Goal: Task Accomplishment & Management: Manage account settings

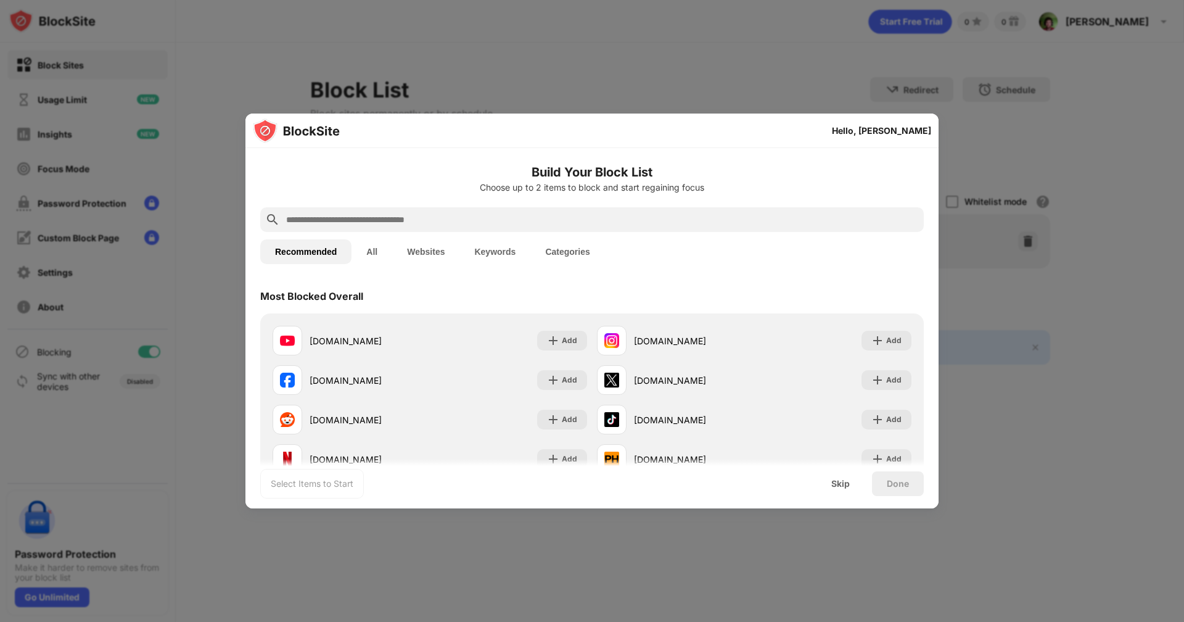
click at [878, 78] on div at bounding box center [592, 311] width 1184 height 622
click at [846, 486] on div "Skip" at bounding box center [840, 484] width 18 height 10
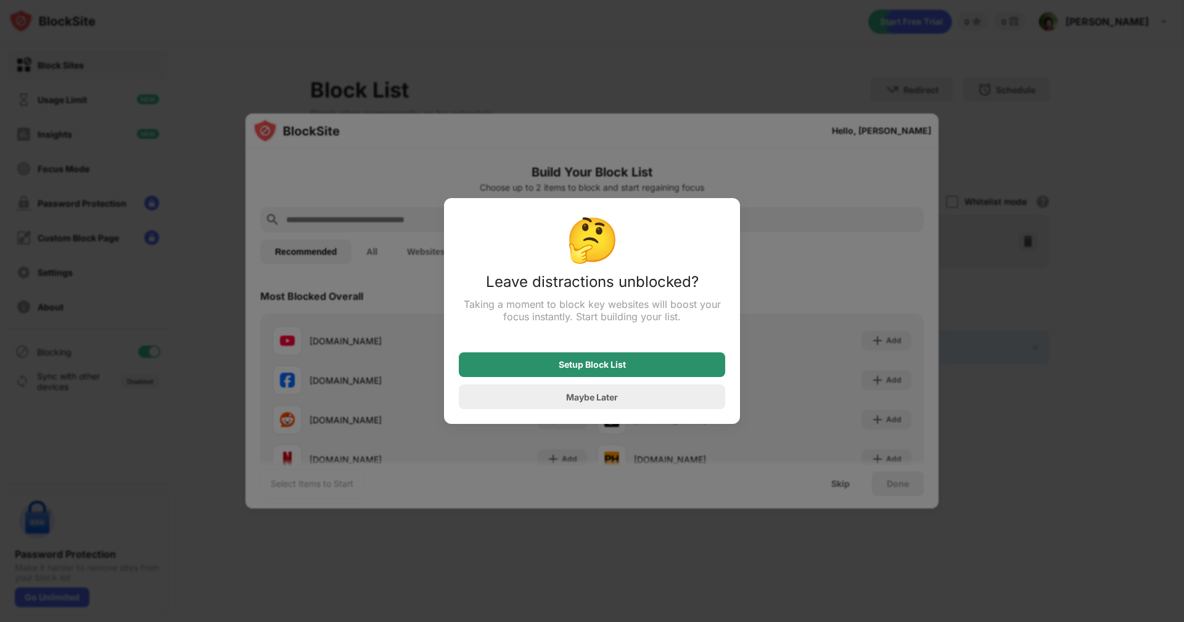
click at [611, 366] on div "Setup Block List" at bounding box center [592, 364] width 67 height 10
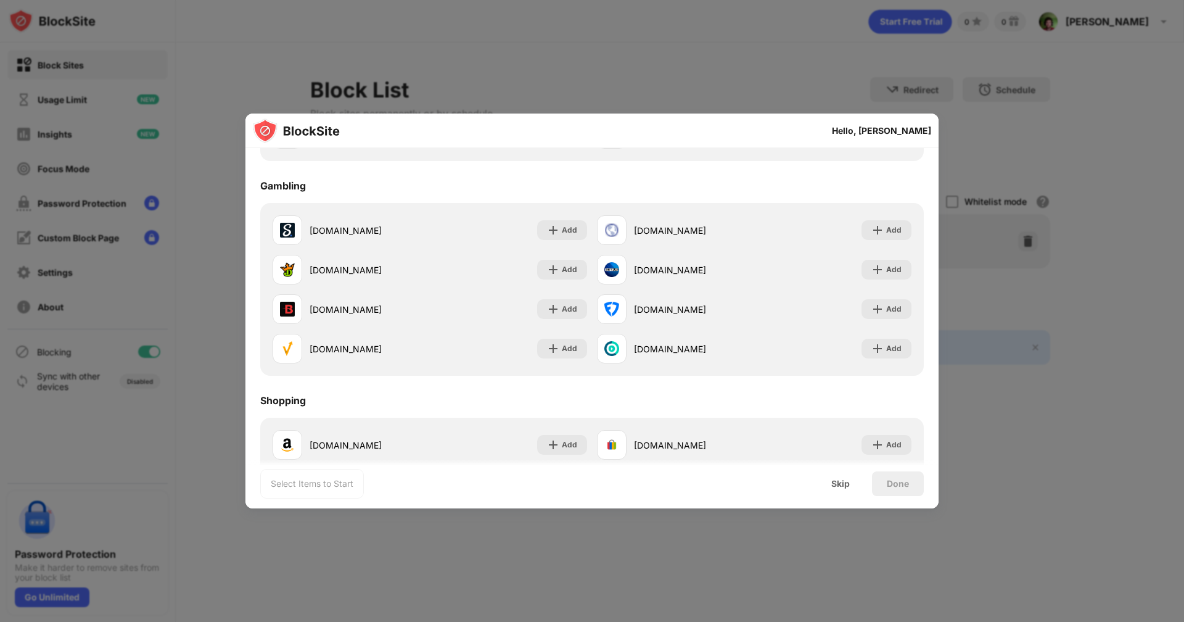
scroll to position [1184, 0]
click at [854, 486] on div "Skip" at bounding box center [840, 483] width 48 height 25
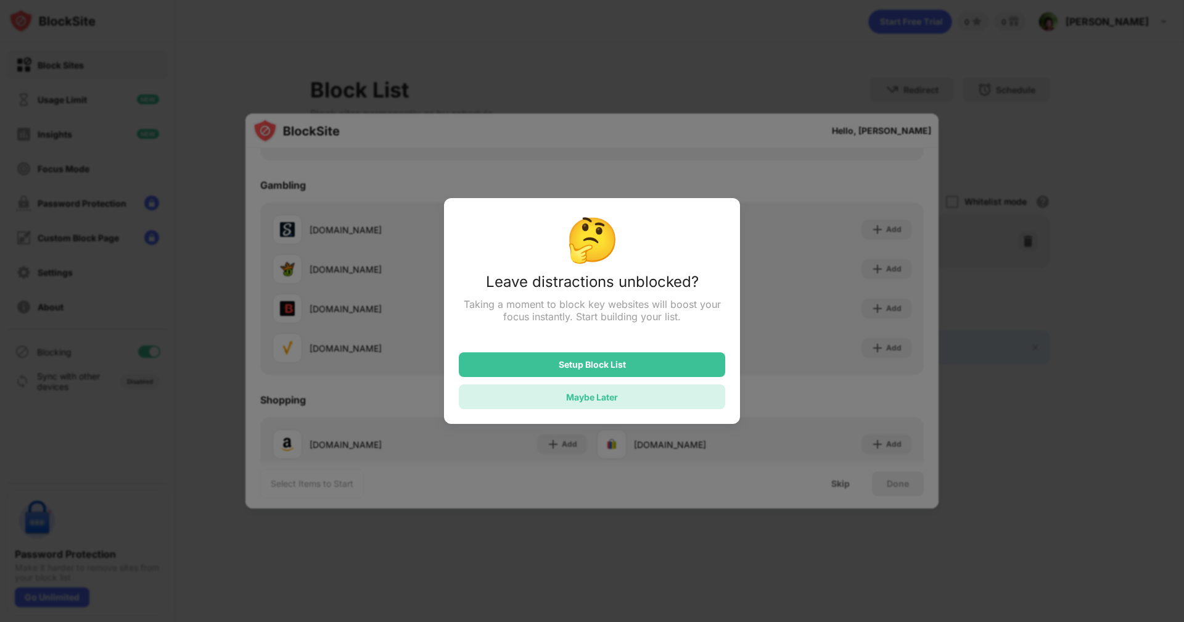
click at [643, 392] on div "Maybe Later" at bounding box center [592, 396] width 266 height 25
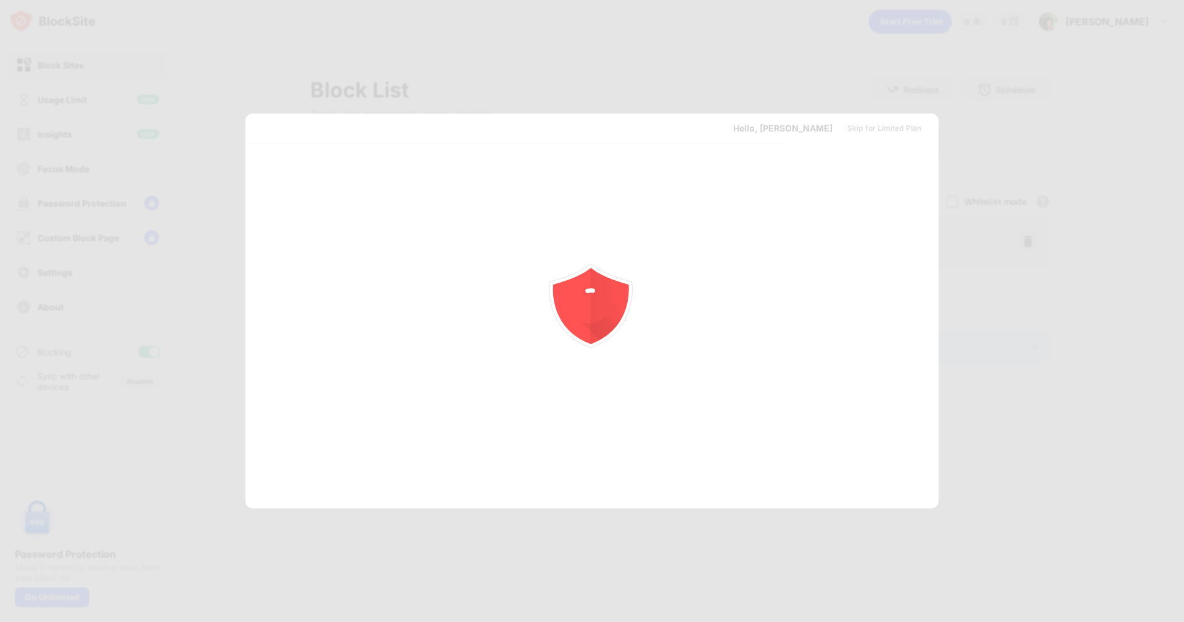
scroll to position [0, 0]
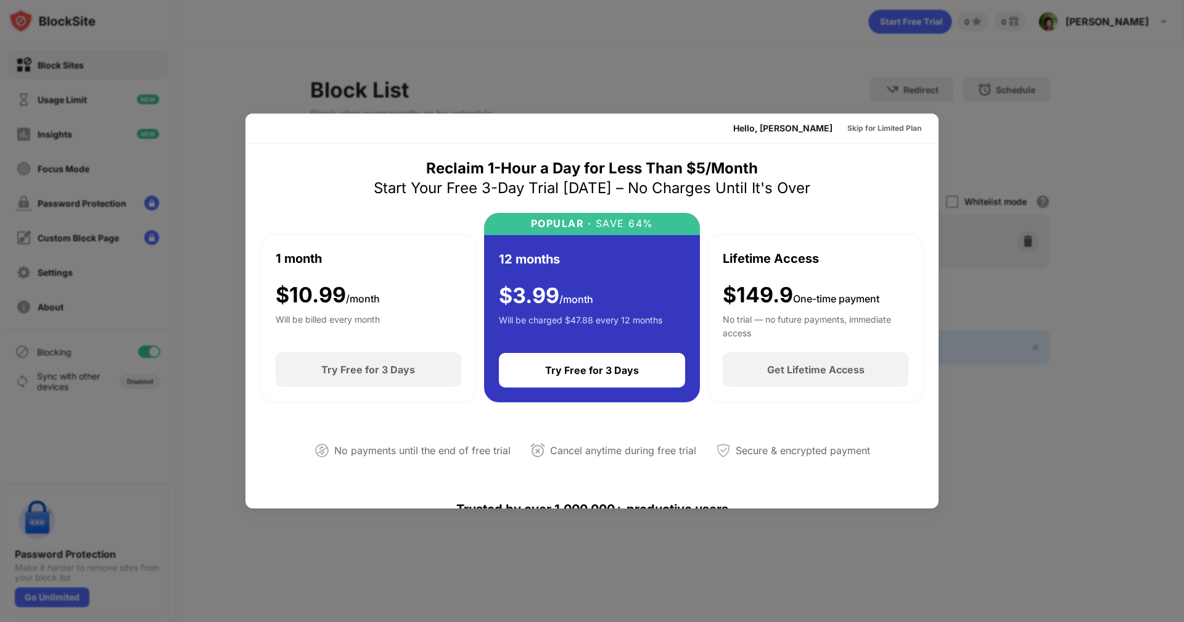
click at [873, 69] on div at bounding box center [592, 311] width 1184 height 622
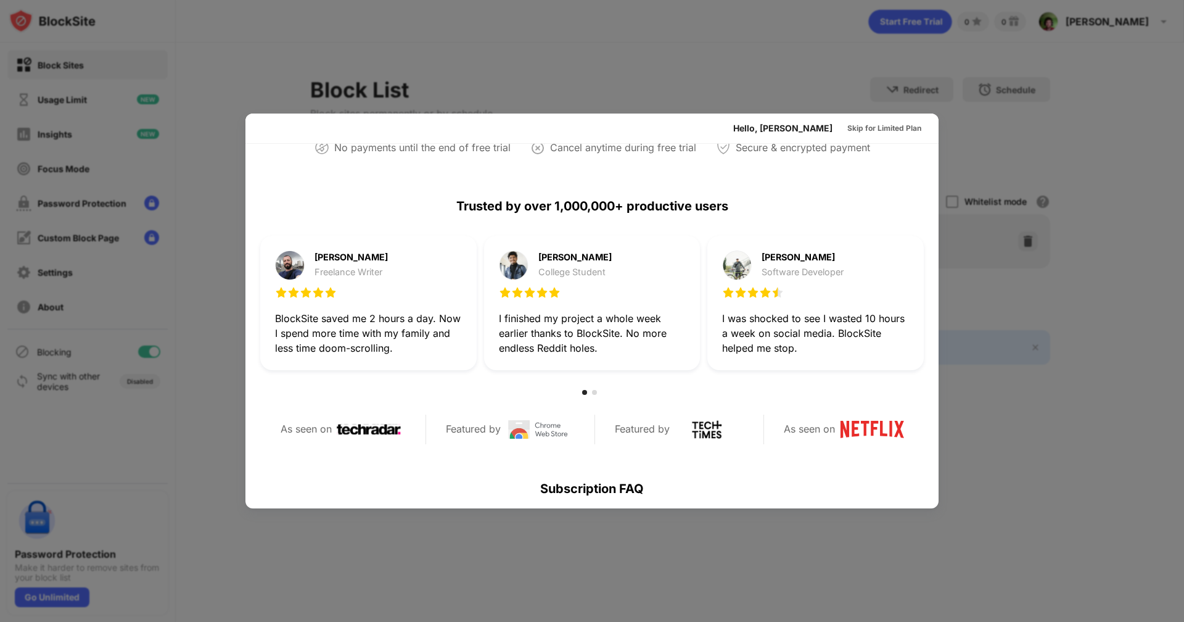
scroll to position [518, 0]
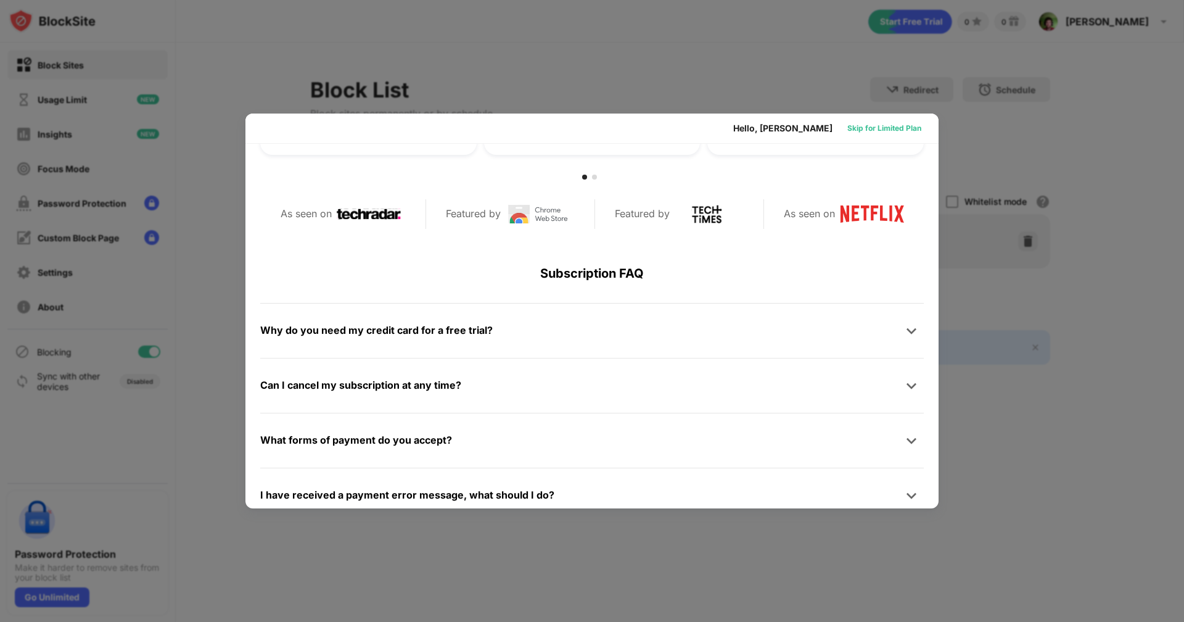
click at [889, 124] on div "Skip for Limited Plan" at bounding box center [884, 128] width 74 height 12
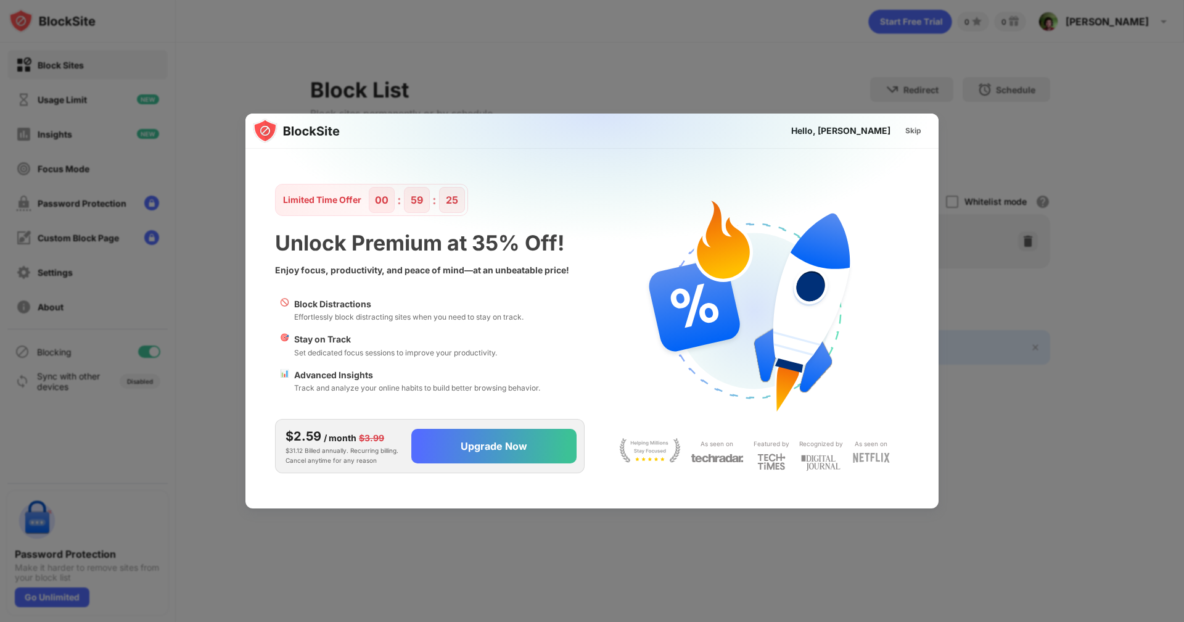
click at [914, 131] on div "Skip" at bounding box center [913, 131] width 16 height 12
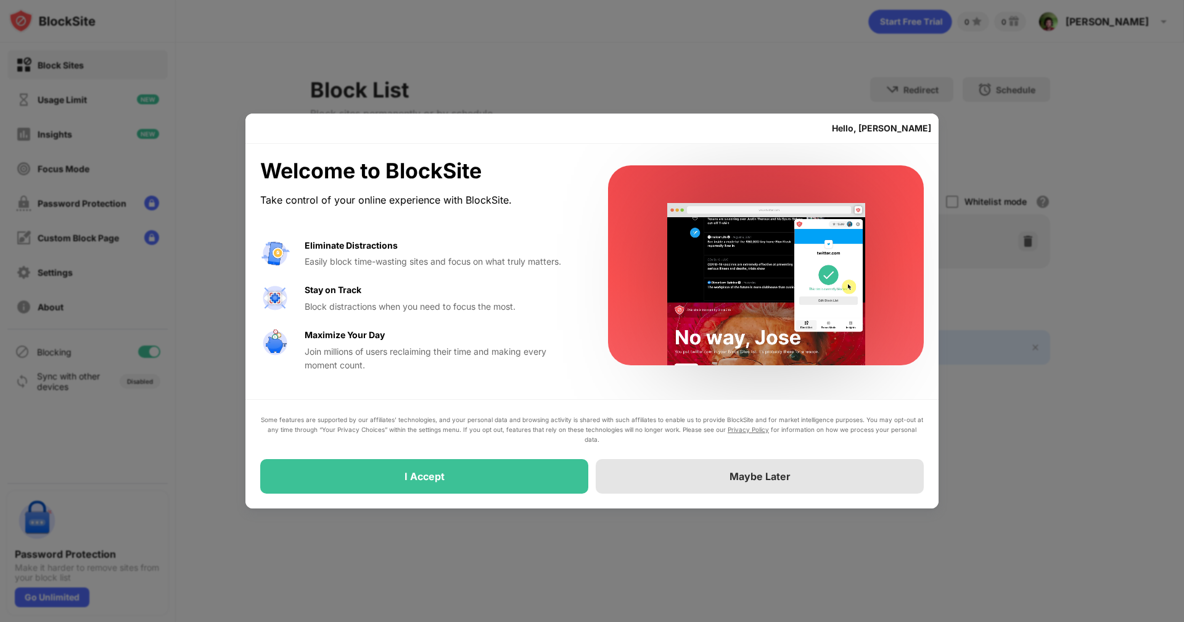
click at [729, 485] on div "Maybe Later" at bounding box center [760, 476] width 328 height 35
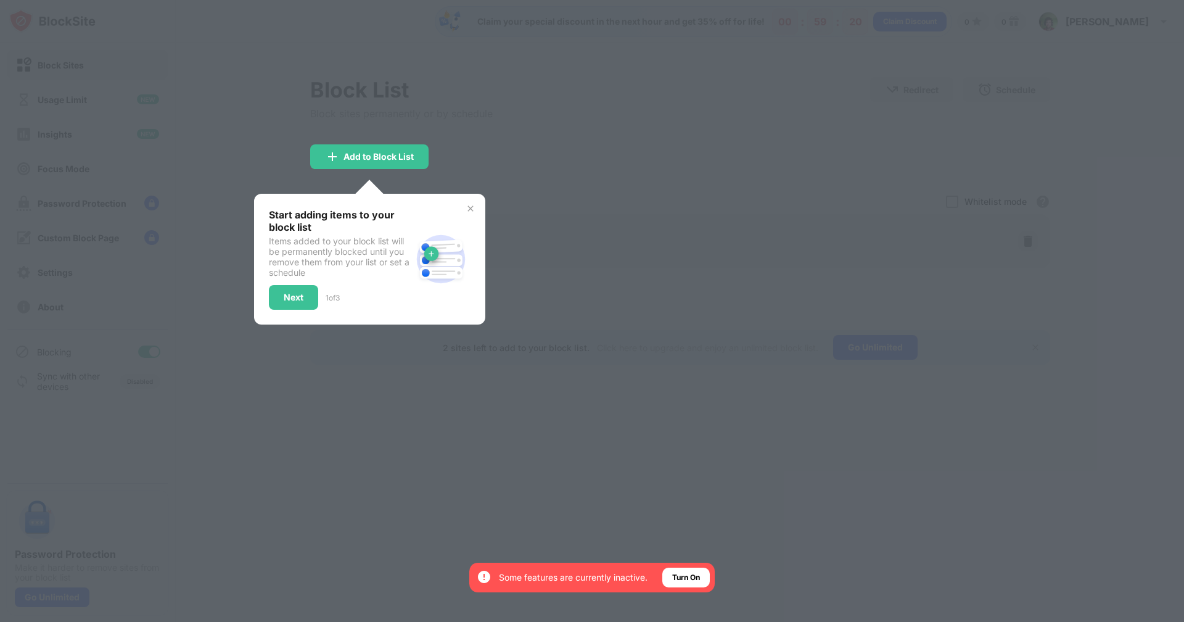
click at [466, 202] on div "Start adding items to your block list Items added to your block list will be pe…" at bounding box center [369, 259] width 231 height 131
click at [602, 453] on div at bounding box center [592, 311] width 1184 height 622
click at [469, 211] on img at bounding box center [471, 208] width 10 height 10
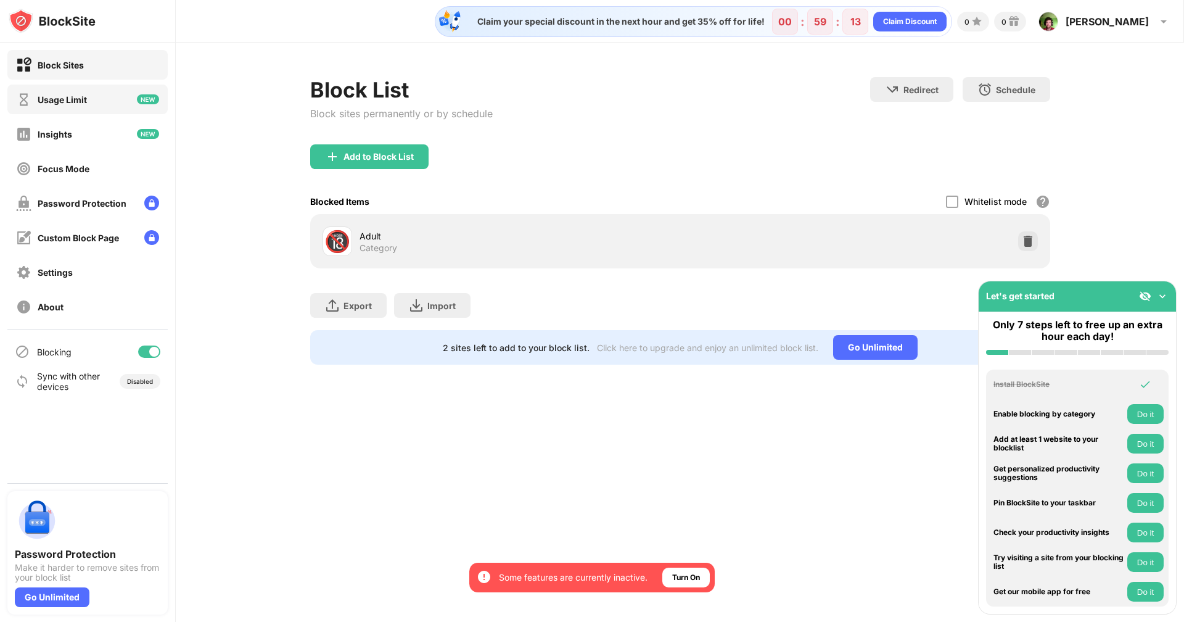
click at [77, 94] on div "Usage Limit" at bounding box center [62, 99] width 49 height 10
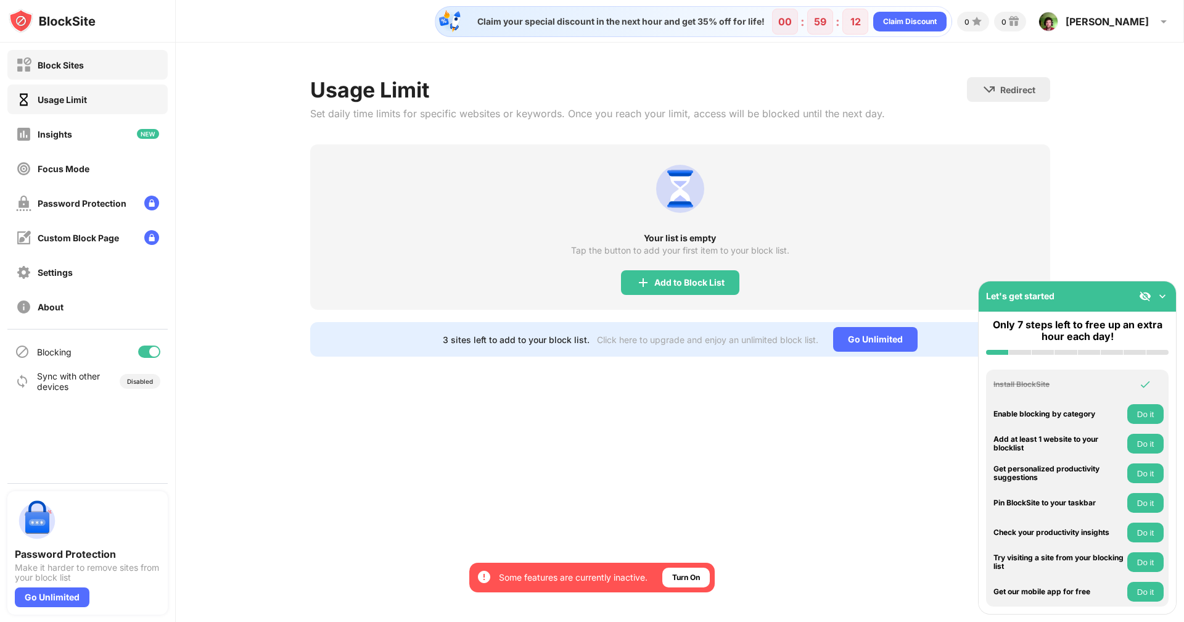
click at [82, 61] on div "Block Sites" at bounding box center [61, 65] width 46 height 10
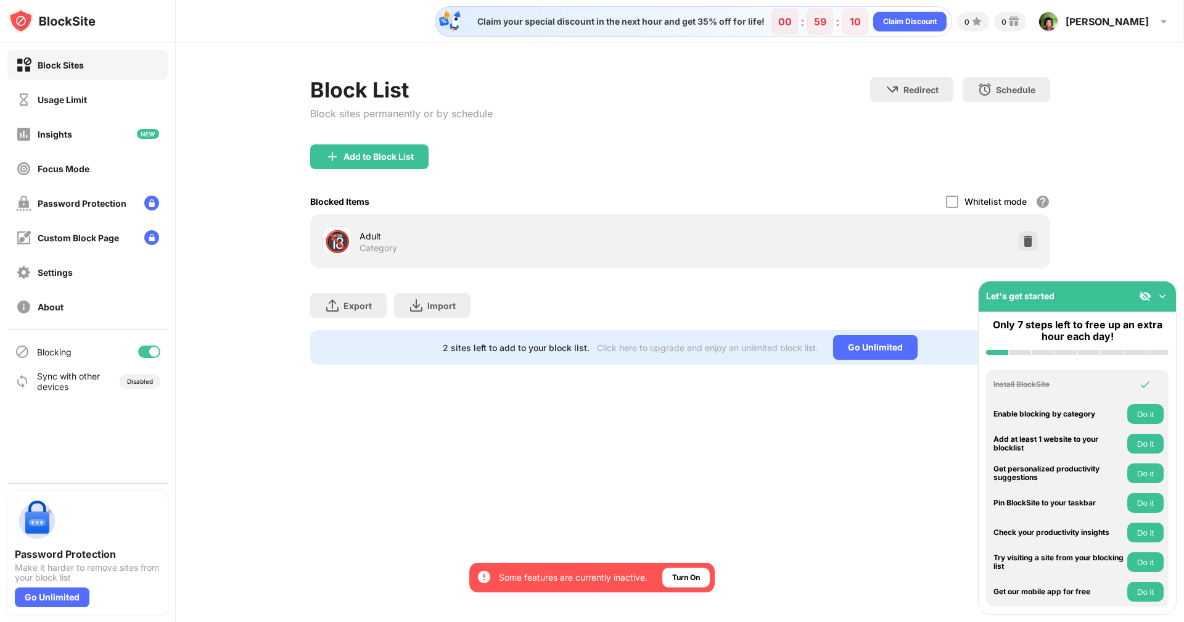
click at [1164, 298] on img at bounding box center [1162, 296] width 12 height 12
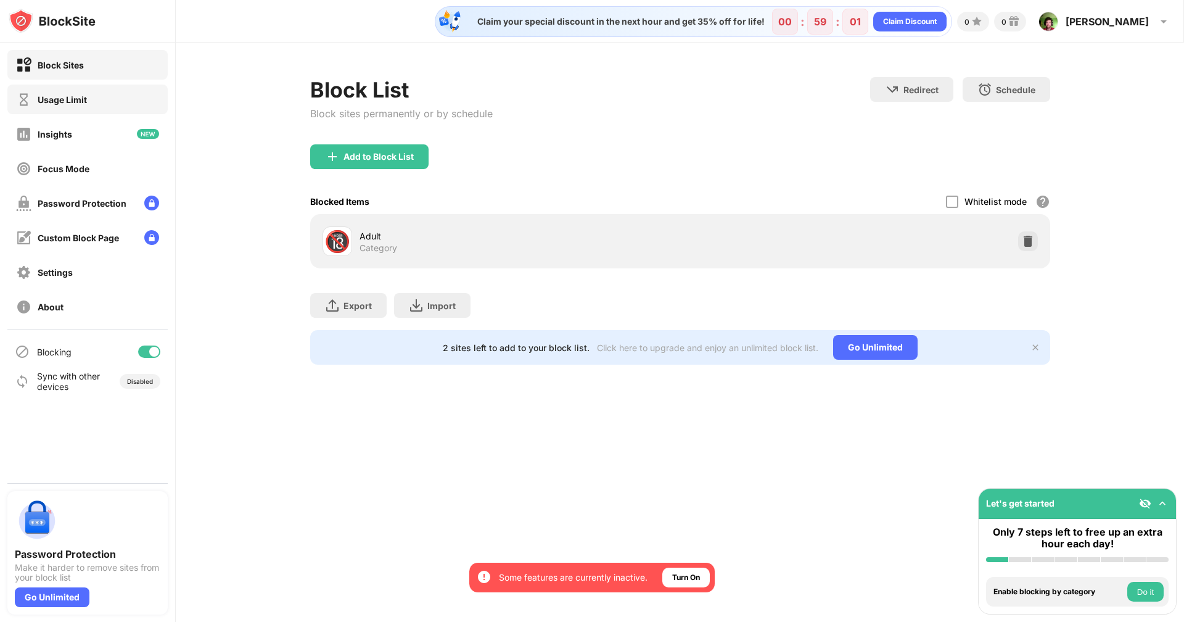
click at [46, 101] on div "Usage Limit" at bounding box center [62, 99] width 49 height 10
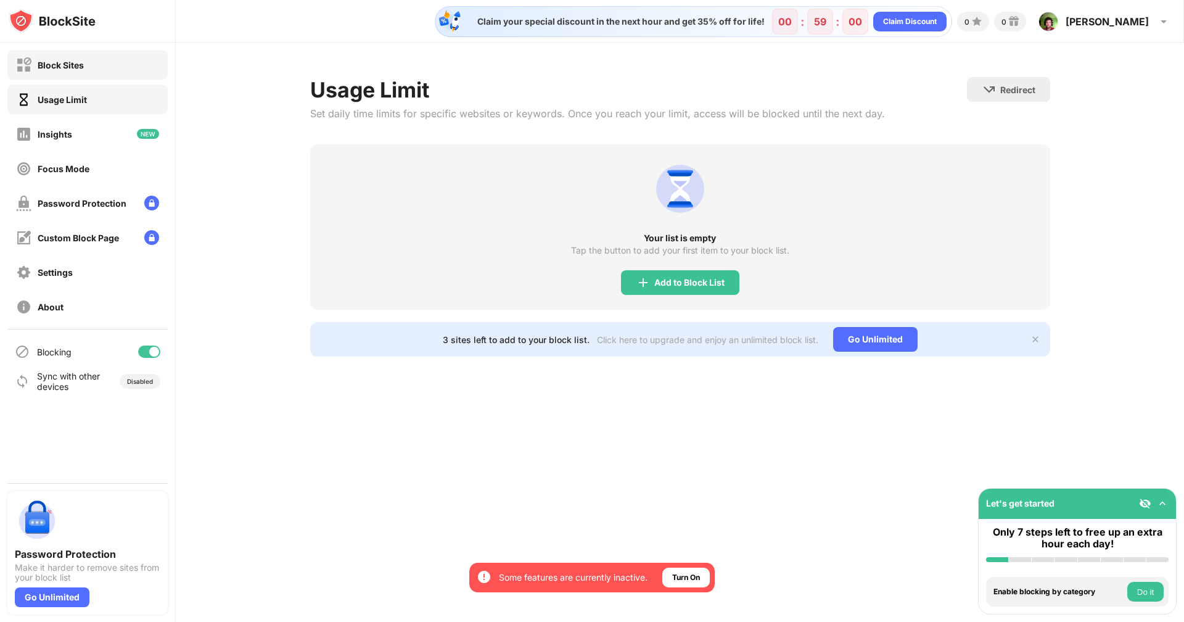
click at [85, 74] on div "Block Sites" at bounding box center [87, 65] width 160 height 30
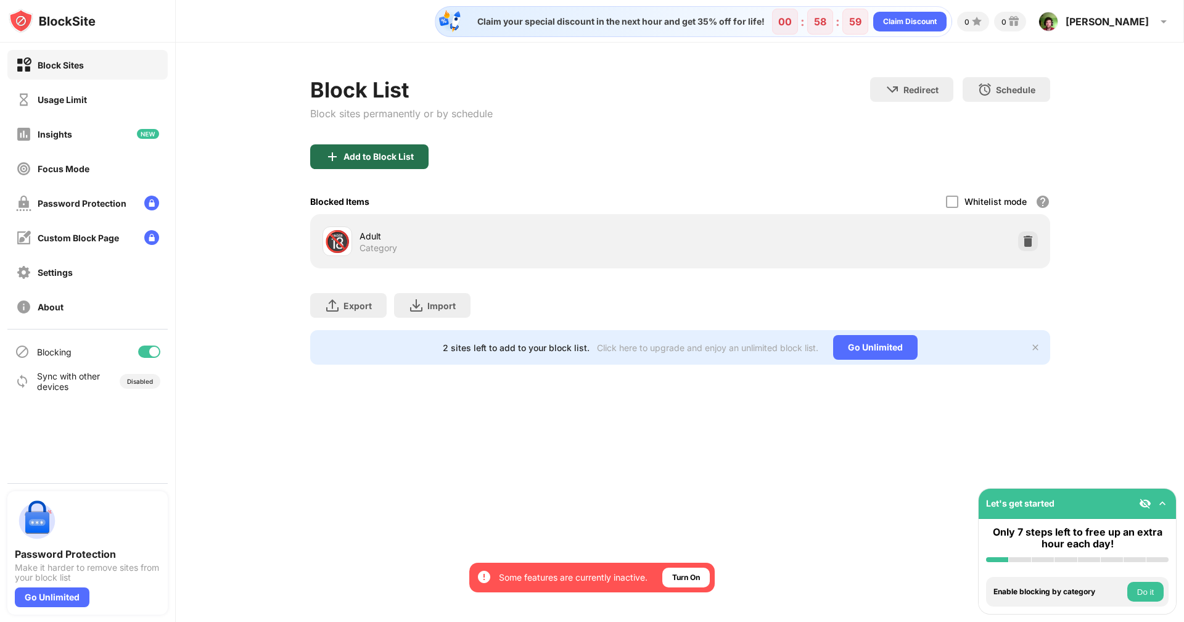
click at [411, 163] on div "Add to Block List" at bounding box center [369, 156] width 118 height 25
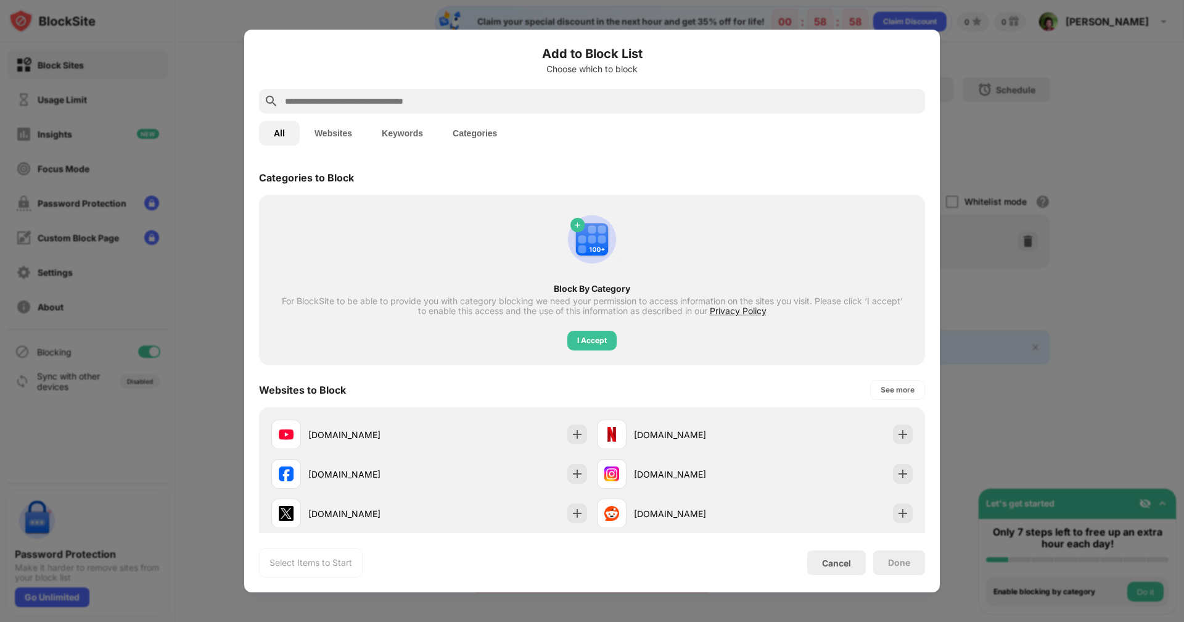
click at [406, 102] on input "text" at bounding box center [602, 101] width 636 height 15
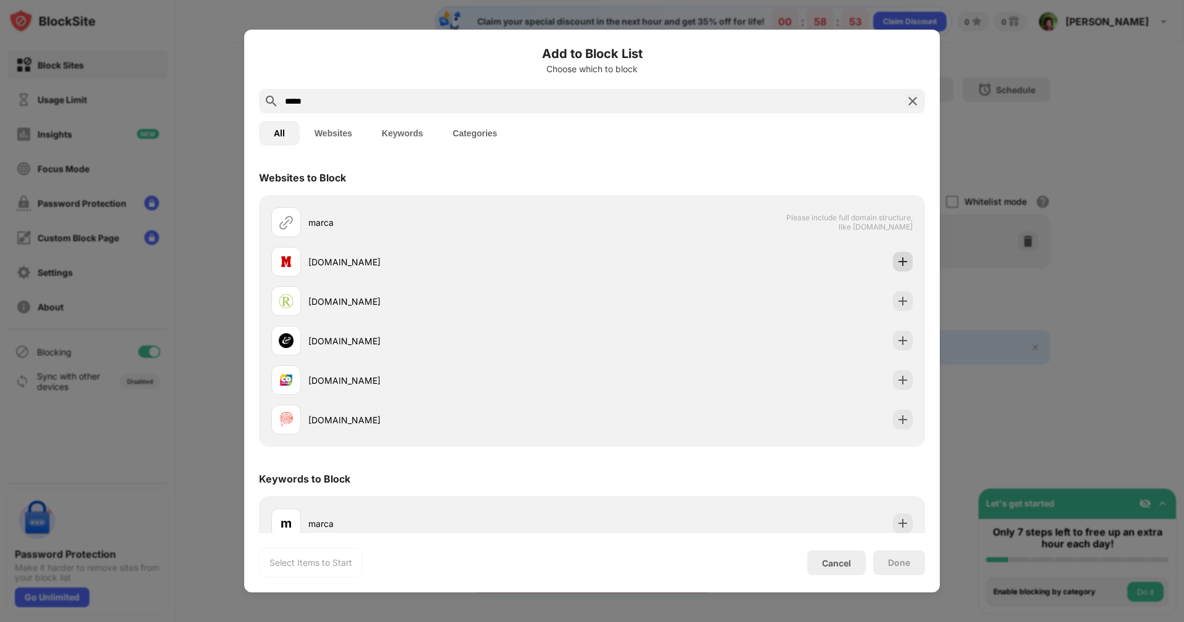
type input "*****"
click at [897, 260] on img at bounding box center [903, 261] width 12 height 12
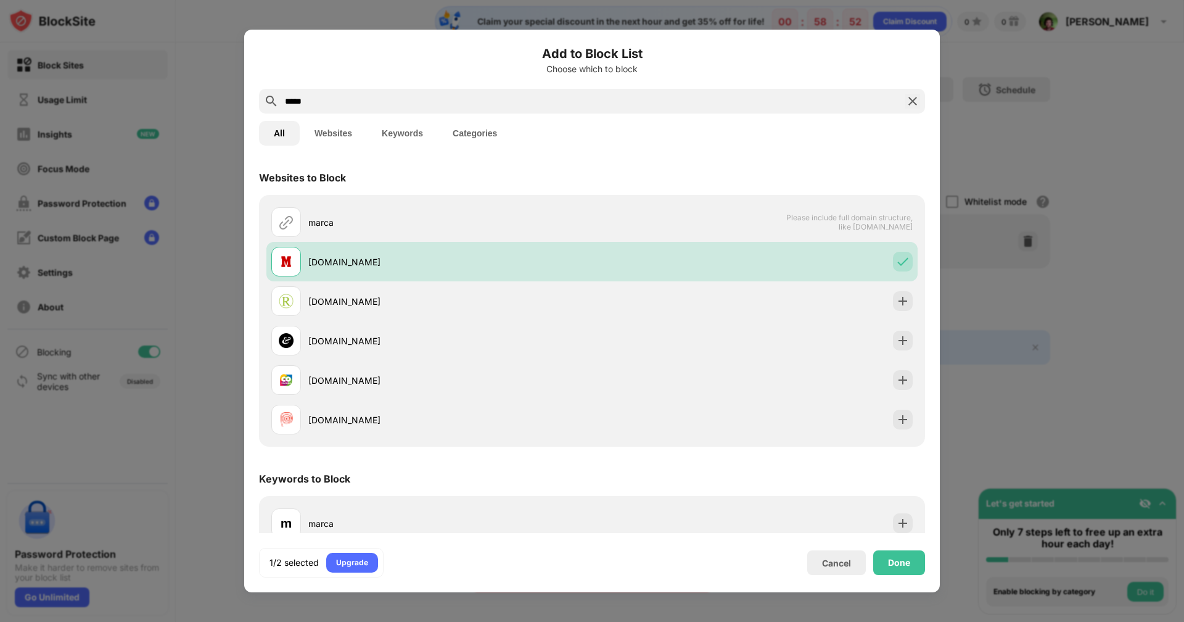
click at [311, 93] on div "*****" at bounding box center [592, 101] width 666 height 25
click at [311, 99] on input "*****" at bounding box center [592, 101] width 617 height 15
click at [893, 557] on div "Done" at bounding box center [899, 562] width 22 height 10
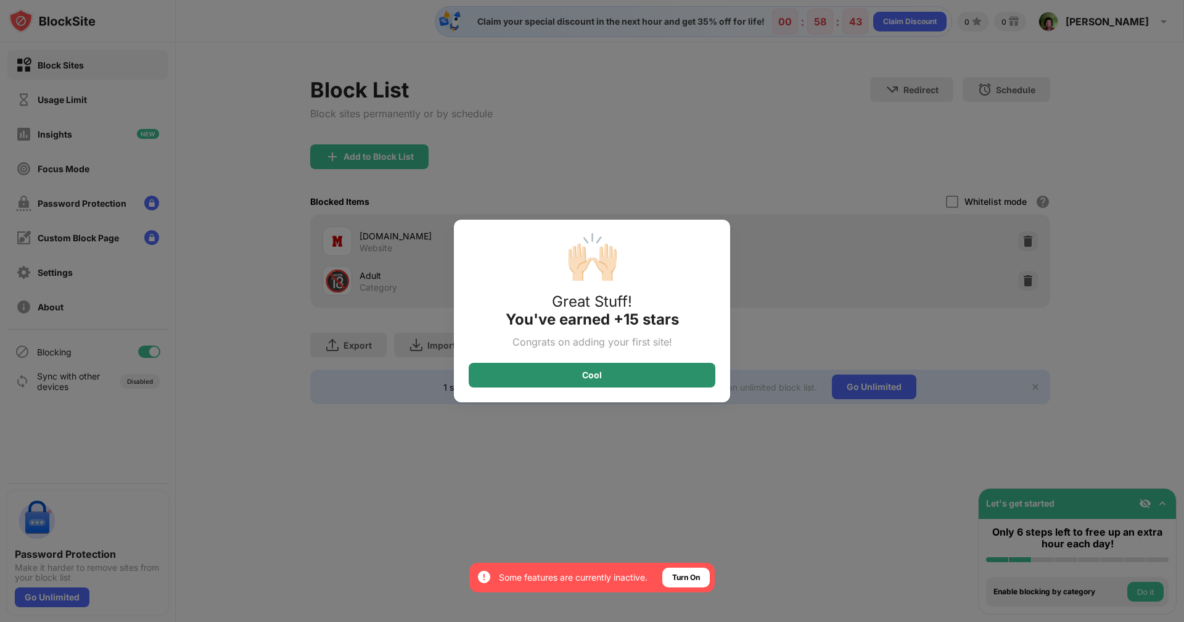
click at [604, 369] on div "Cool" at bounding box center [592, 375] width 247 height 25
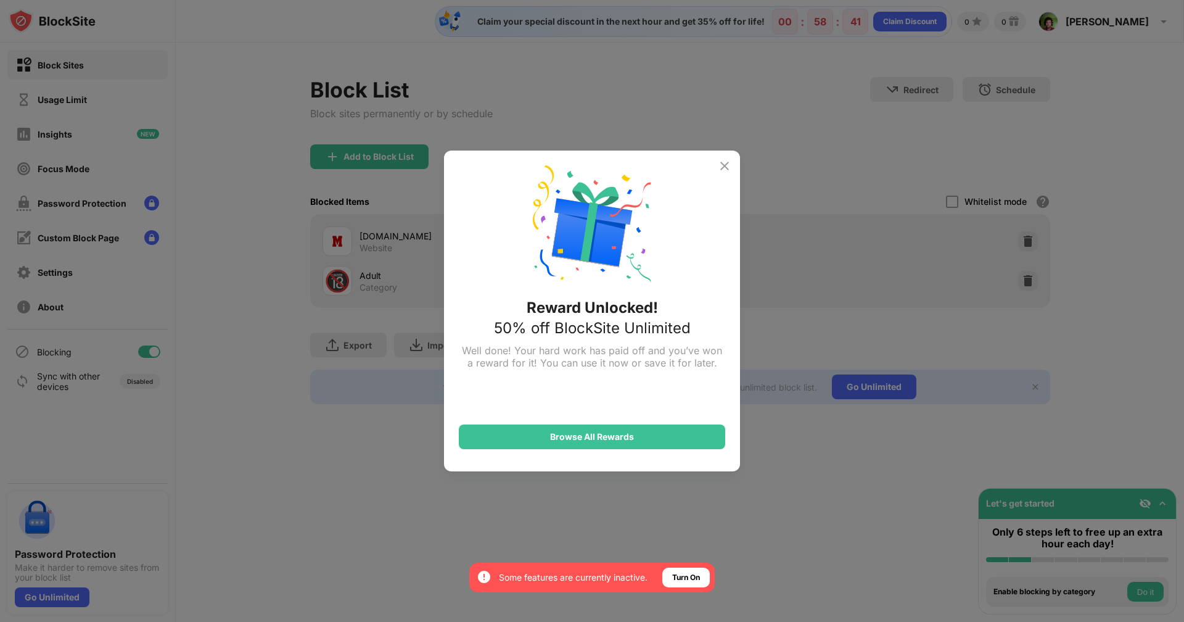
click at [718, 165] on img at bounding box center [724, 165] width 15 height 15
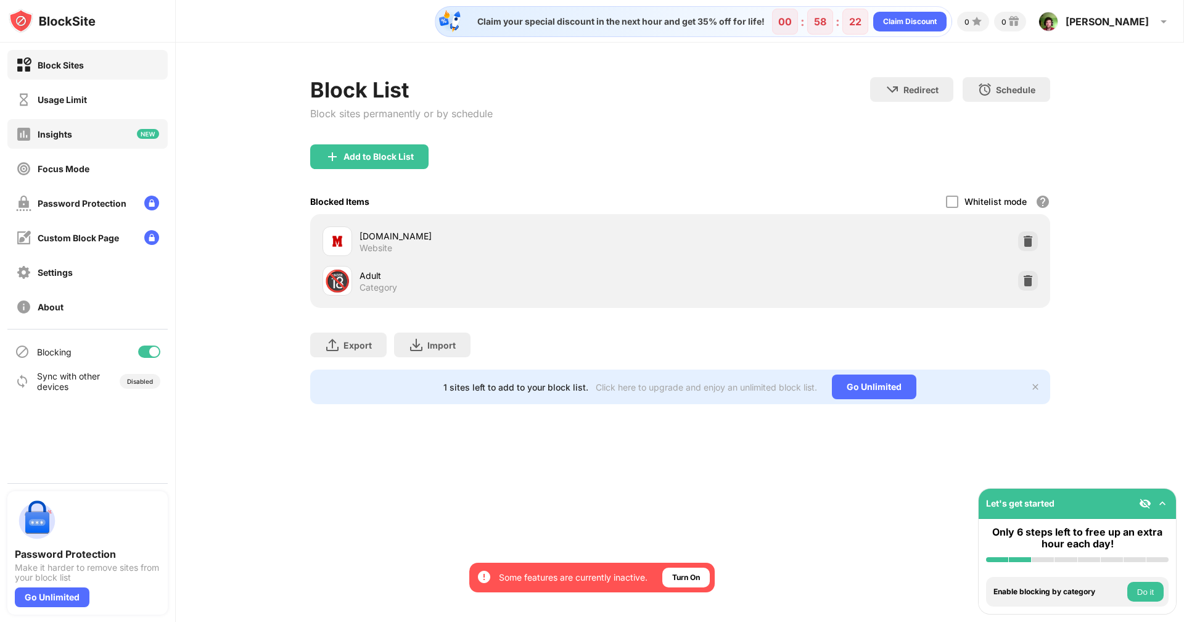
click at [60, 96] on div "Usage Limit" at bounding box center [62, 99] width 49 height 10
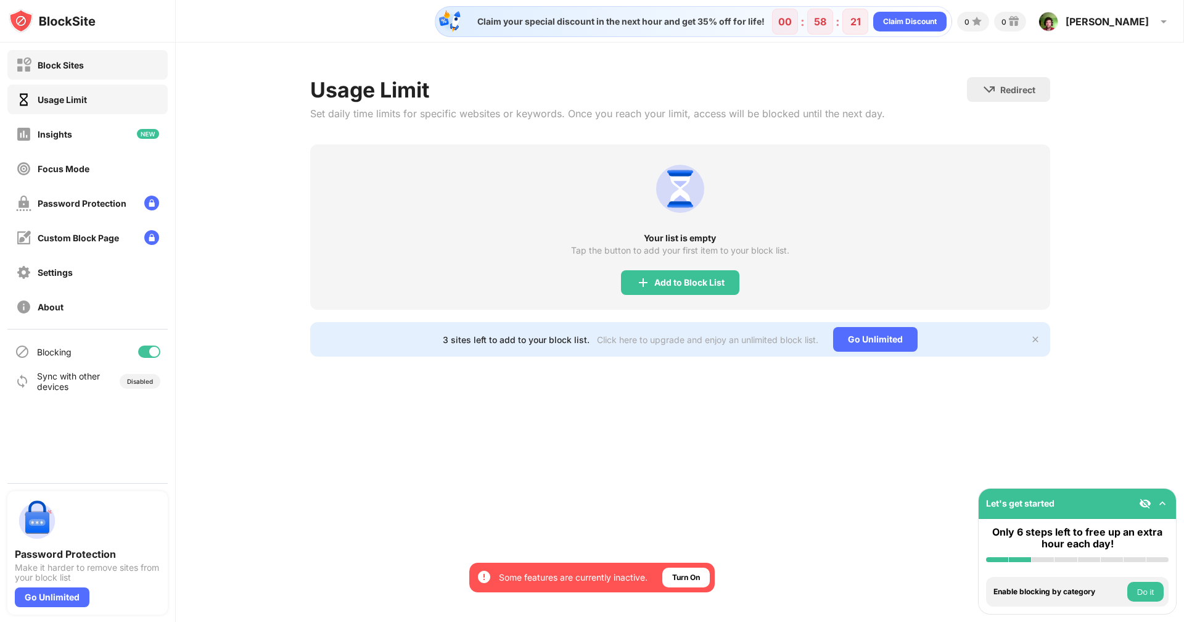
click at [67, 68] on div "Block Sites" at bounding box center [61, 65] width 46 height 10
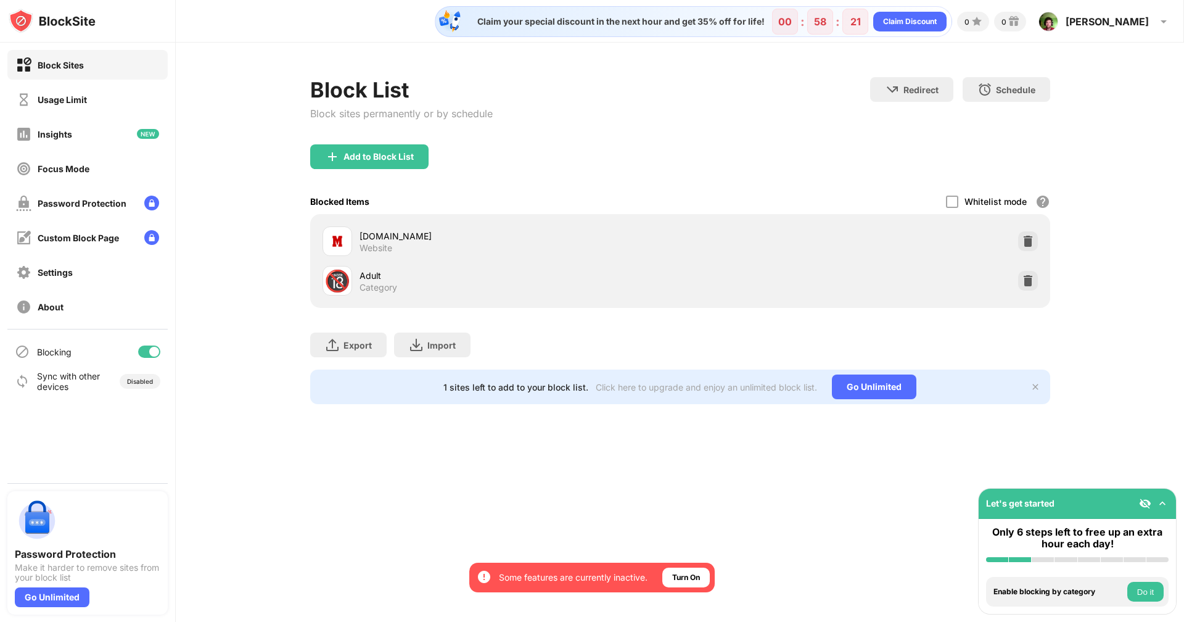
click at [73, 20] on img at bounding box center [52, 21] width 87 height 25
click at [35, 19] on img at bounding box center [52, 21] width 87 height 25
click at [11, 22] on img at bounding box center [52, 21] width 87 height 25
